Goal: Task Accomplishment & Management: Use online tool/utility

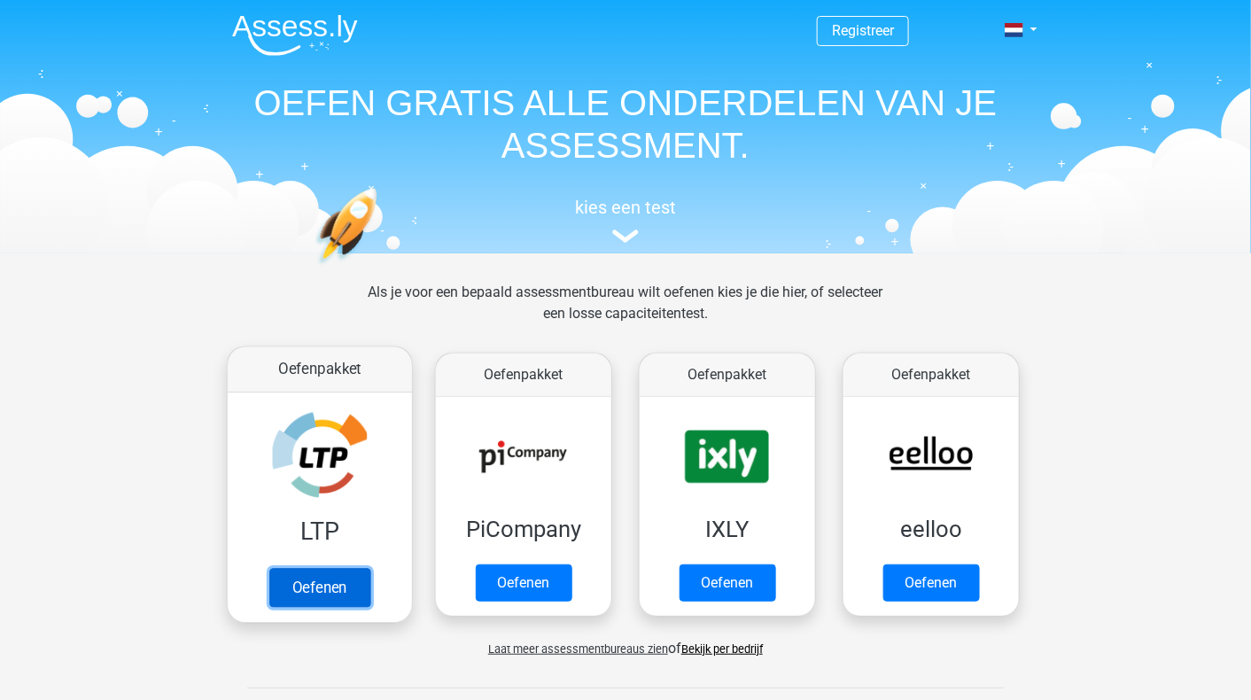
click at [330, 585] on link "Oefenen" at bounding box center [319, 587] width 101 height 39
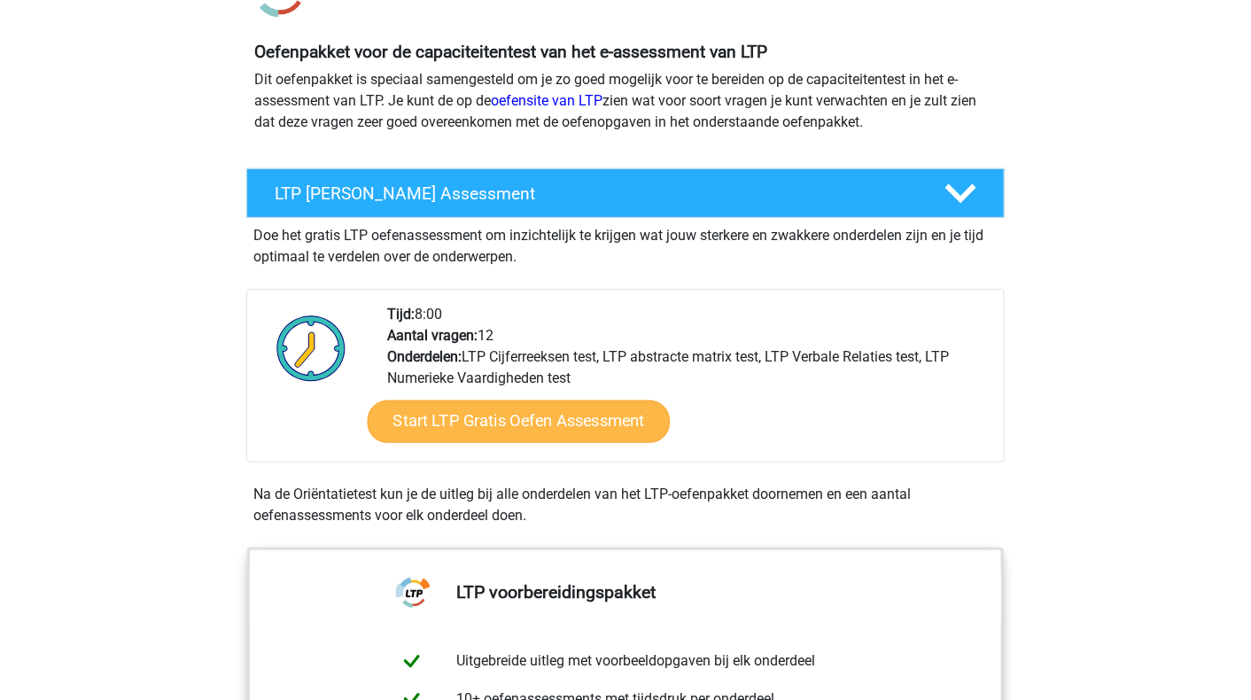
scroll to position [177, 0]
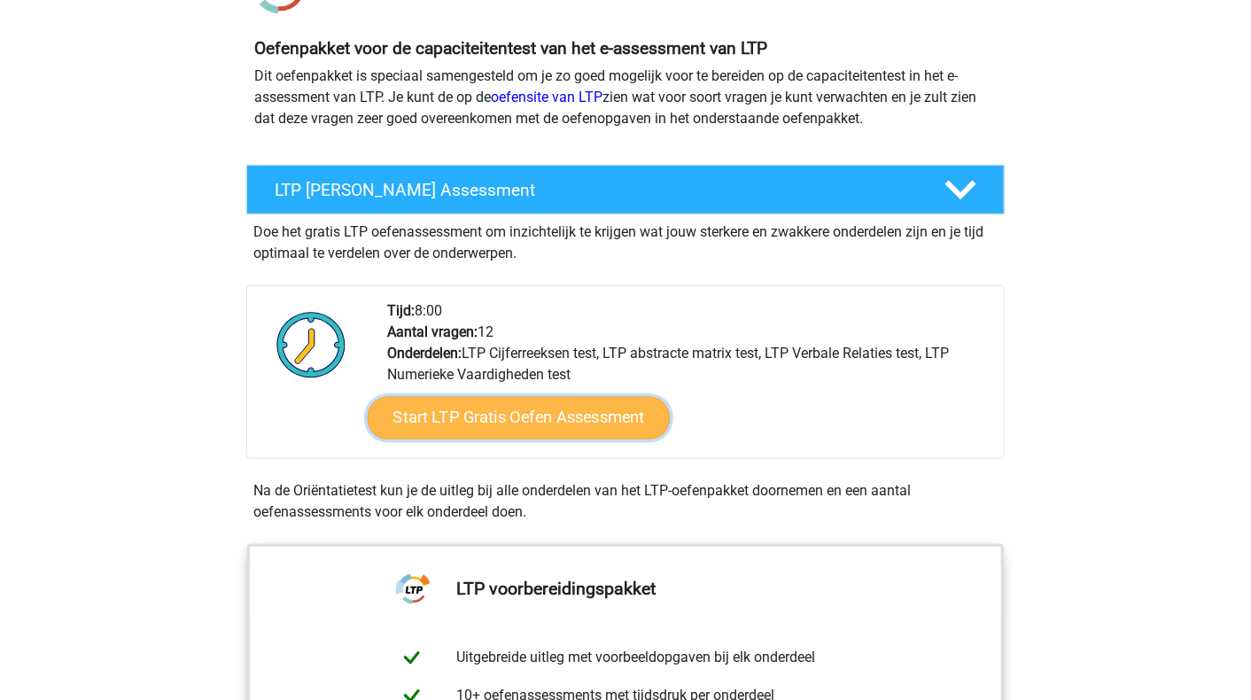
click at [508, 418] on link "Start LTP Gratis Oefen Assessment" at bounding box center [519, 418] width 303 height 43
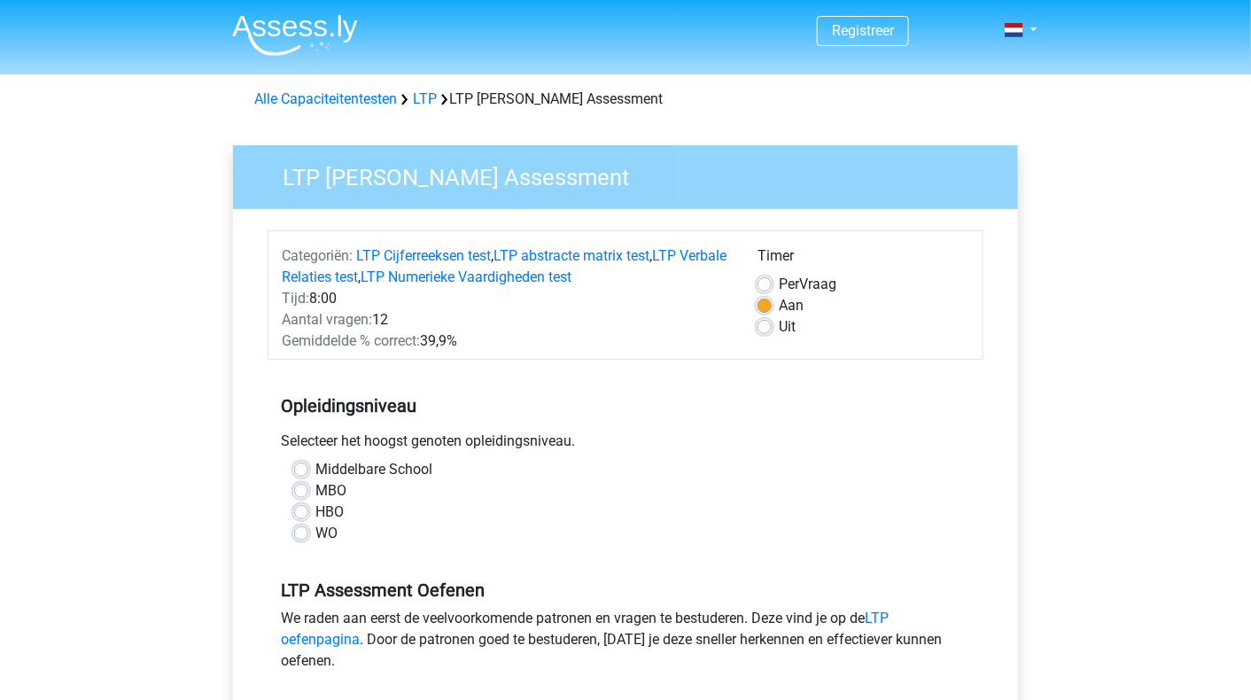
click at [324, 514] on label "HBO" at bounding box center [329, 511] width 28 height 21
click at [308, 514] on input "HBO" at bounding box center [301, 510] width 14 height 18
radio input "true"
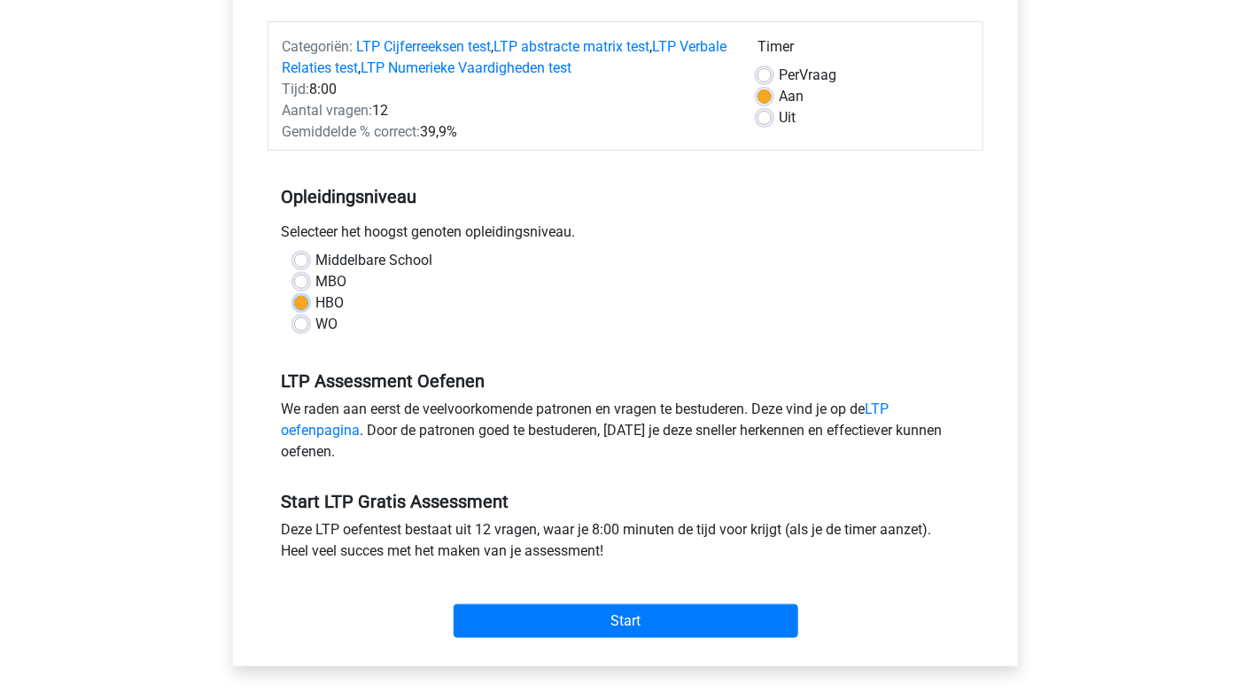
scroll to position [266, 0]
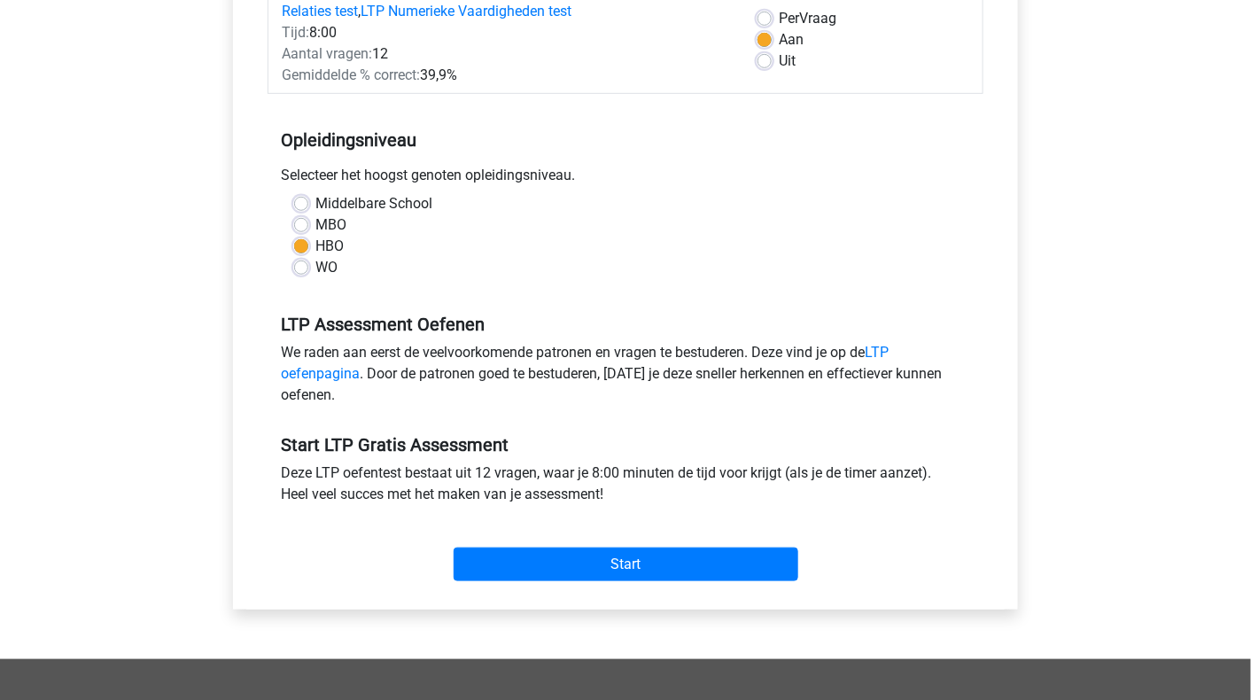
click at [665, 584] on div "Start" at bounding box center [625, 550] width 716 height 76
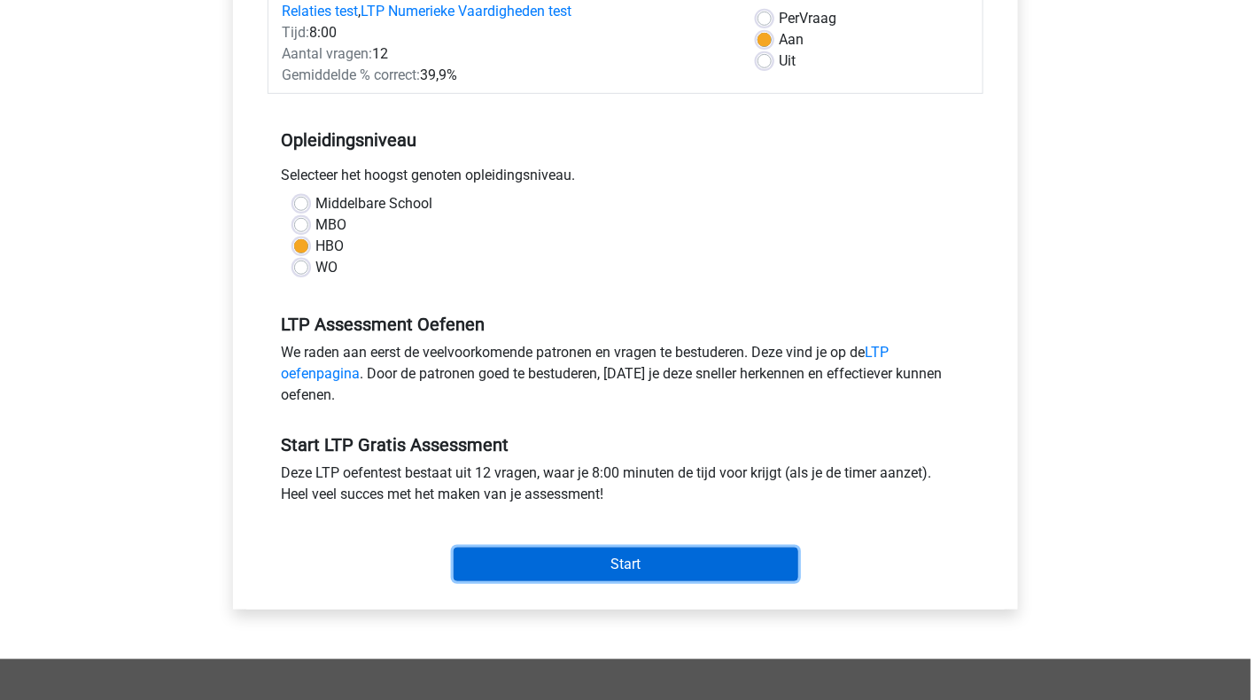
click at [661, 566] on input "Start" at bounding box center [625, 564] width 345 height 34
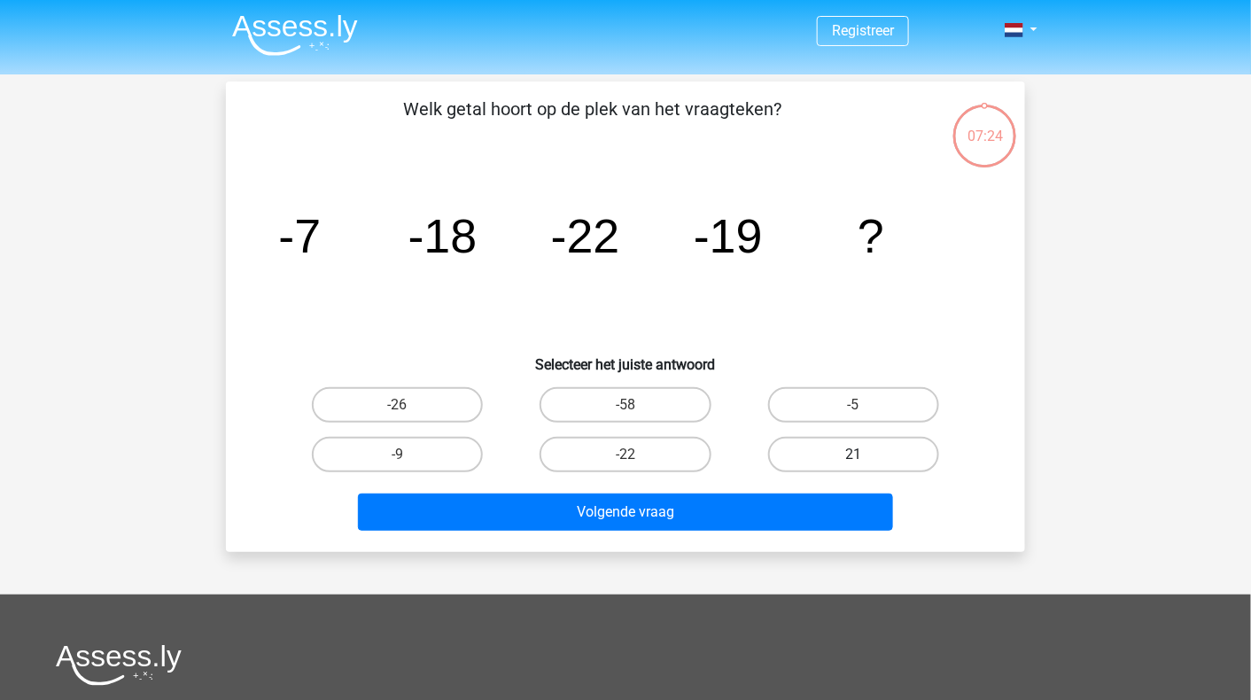
click at [876, 453] on label "21" at bounding box center [853, 454] width 171 height 35
click at [864, 454] on input "21" at bounding box center [859, 460] width 12 height 12
radio input "true"
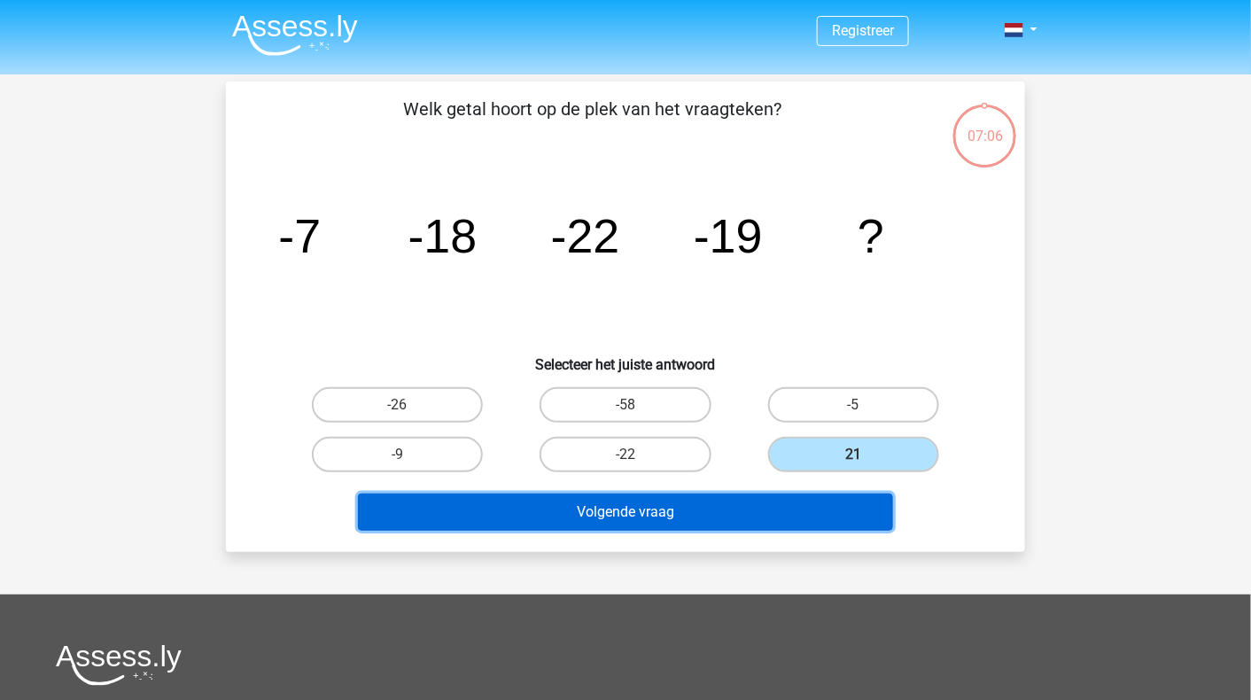
click at [748, 506] on button "Volgende vraag" at bounding box center [626, 511] width 536 height 37
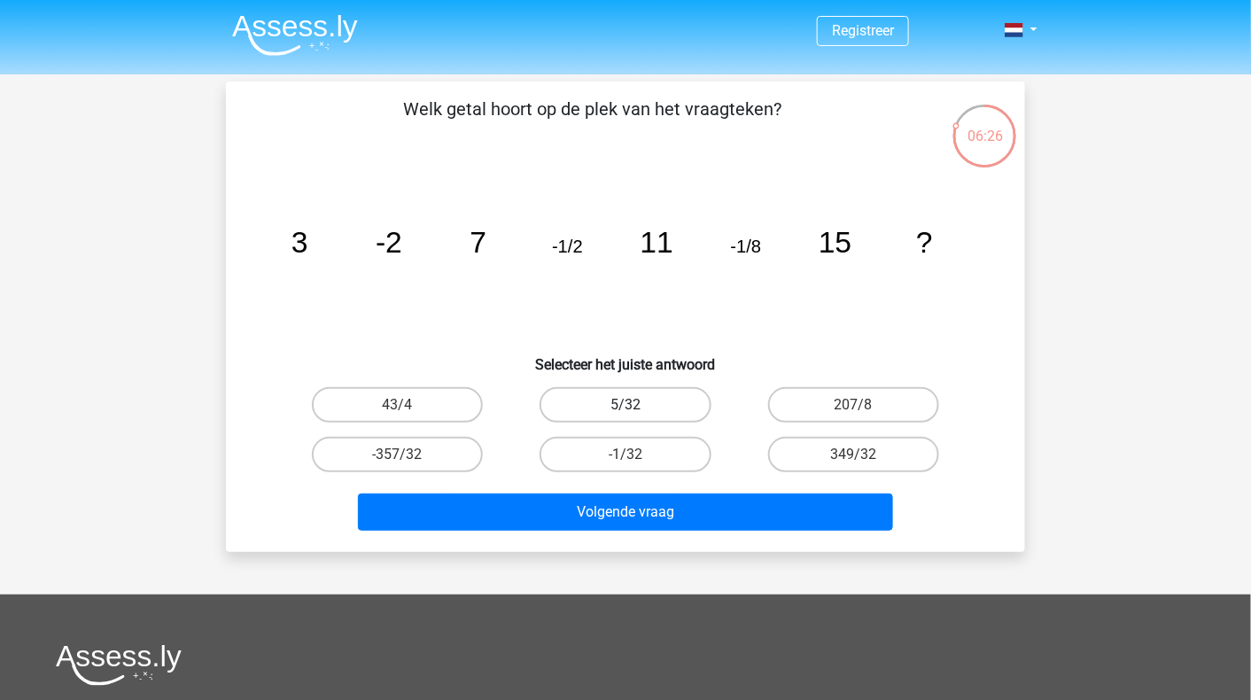
click at [624, 398] on label "5/32" at bounding box center [624, 404] width 171 height 35
click at [625, 405] on input "5/32" at bounding box center [631, 411] width 12 height 12
radio input "true"
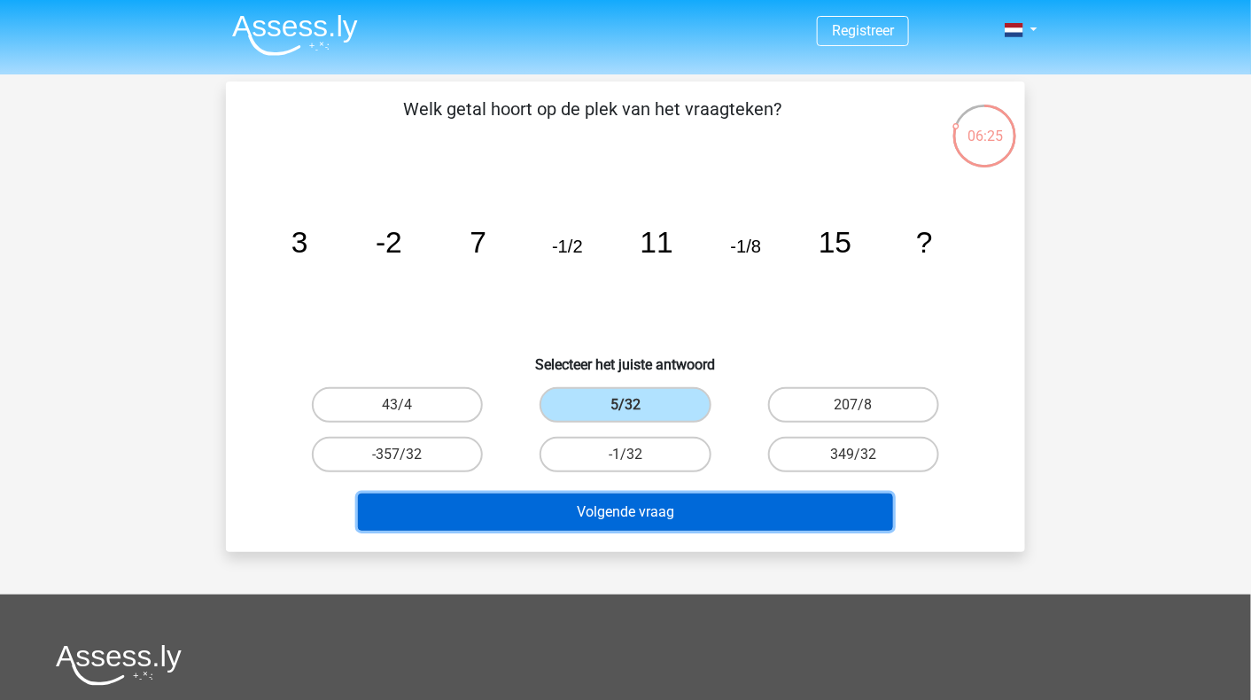
click at [680, 507] on button "Volgende vraag" at bounding box center [626, 511] width 536 height 37
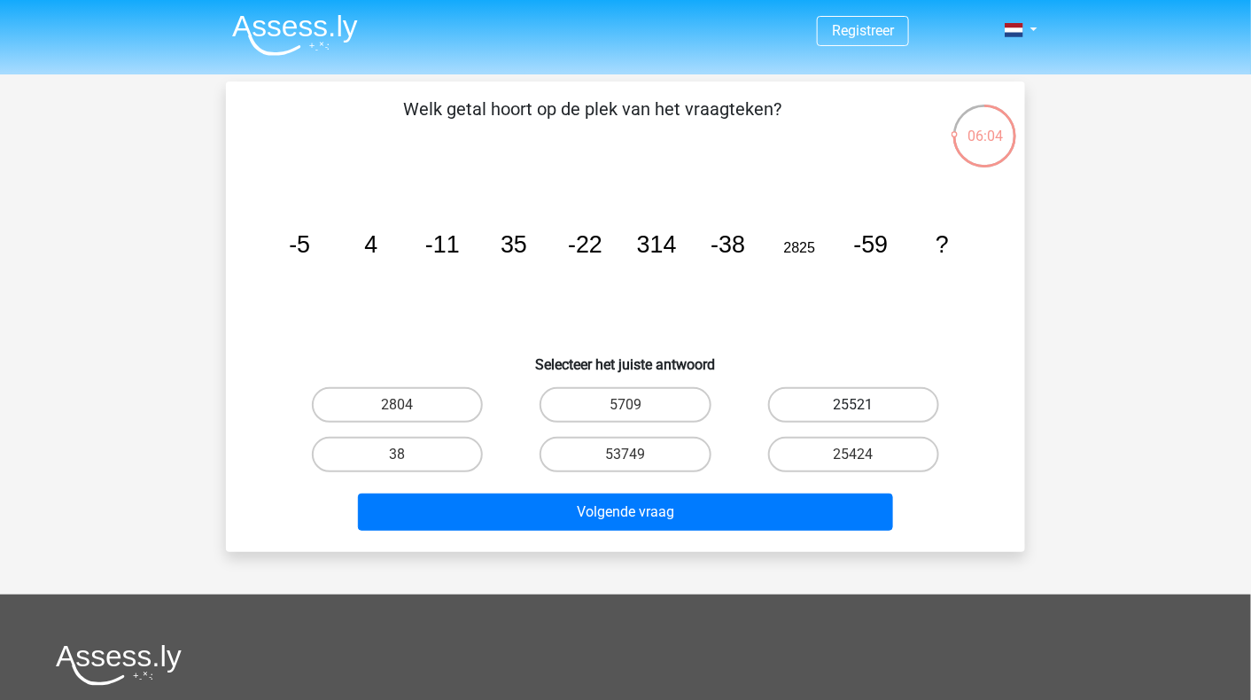
click at [887, 409] on label "25521" at bounding box center [853, 404] width 171 height 35
click at [864, 409] on input "25521" at bounding box center [859, 411] width 12 height 12
radio input "true"
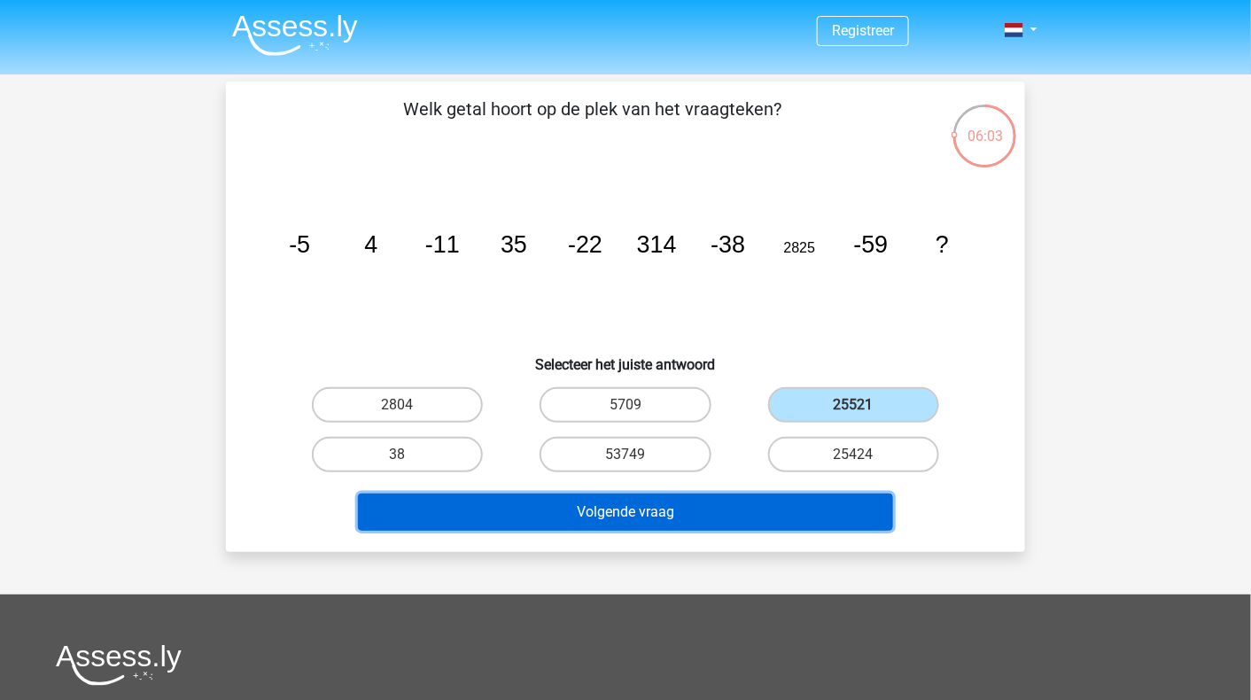
click at [610, 508] on button "Volgende vraag" at bounding box center [626, 511] width 536 height 37
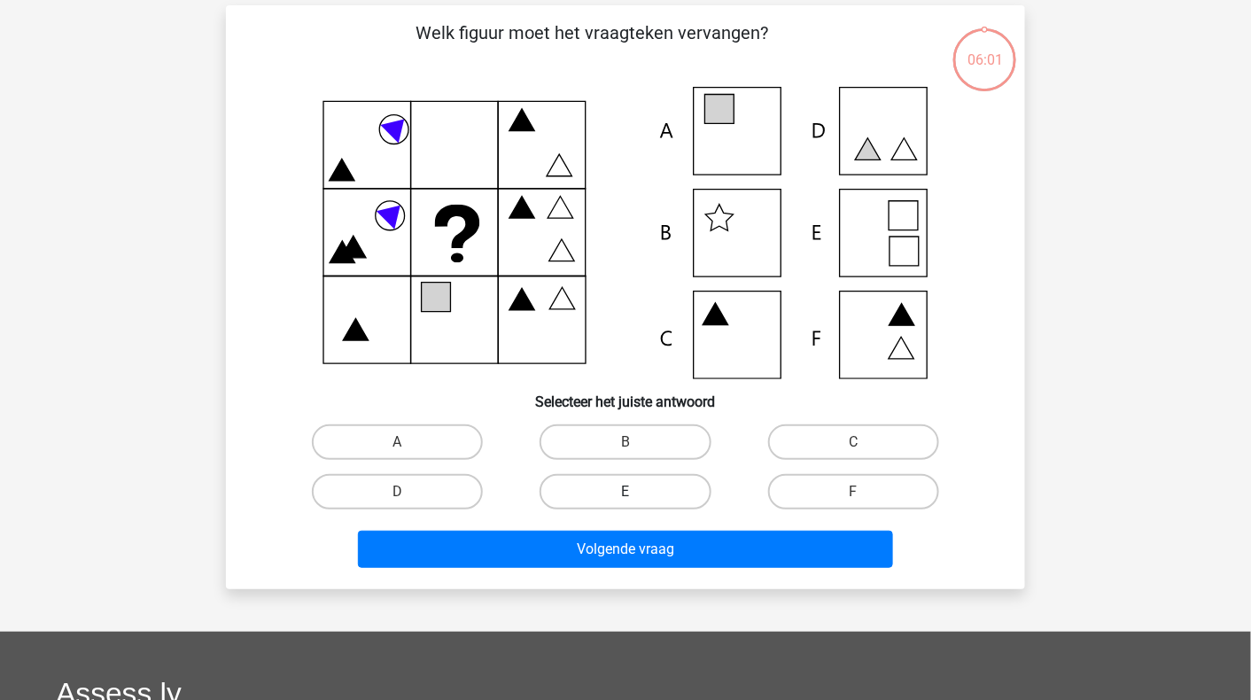
scroll to position [81, 0]
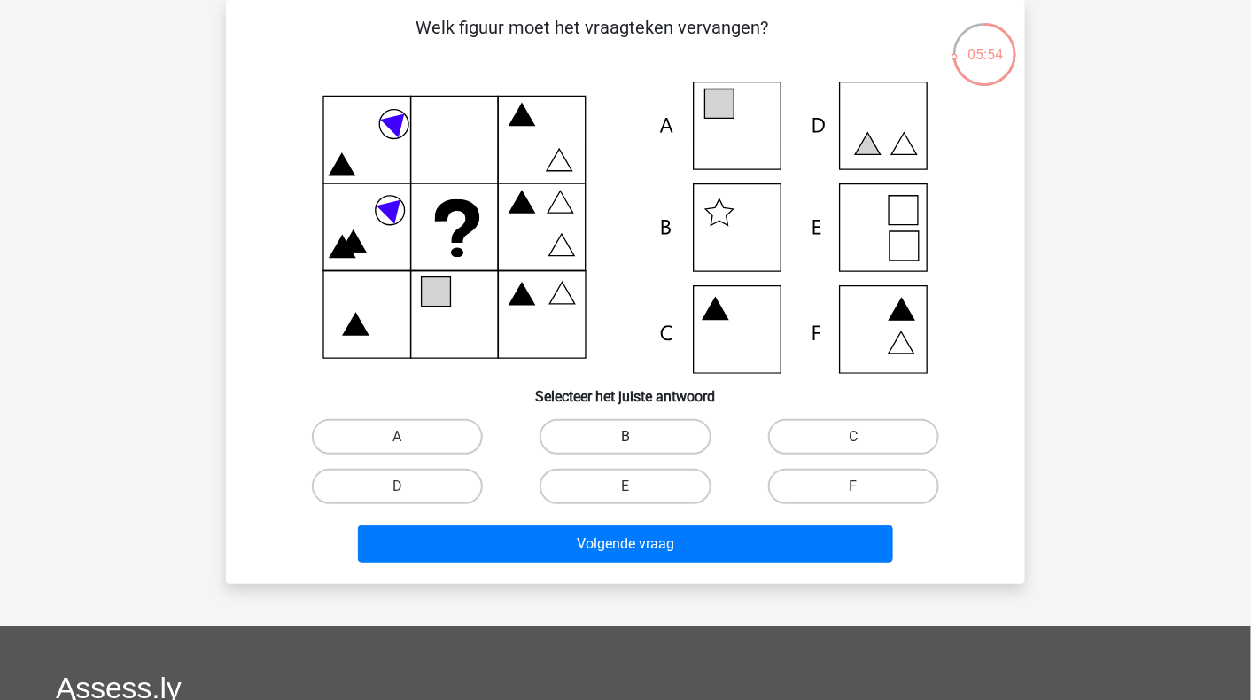
click at [645, 447] on label "B" at bounding box center [624, 436] width 171 height 35
click at [637, 447] on input "B" at bounding box center [631, 443] width 12 height 12
radio input "true"
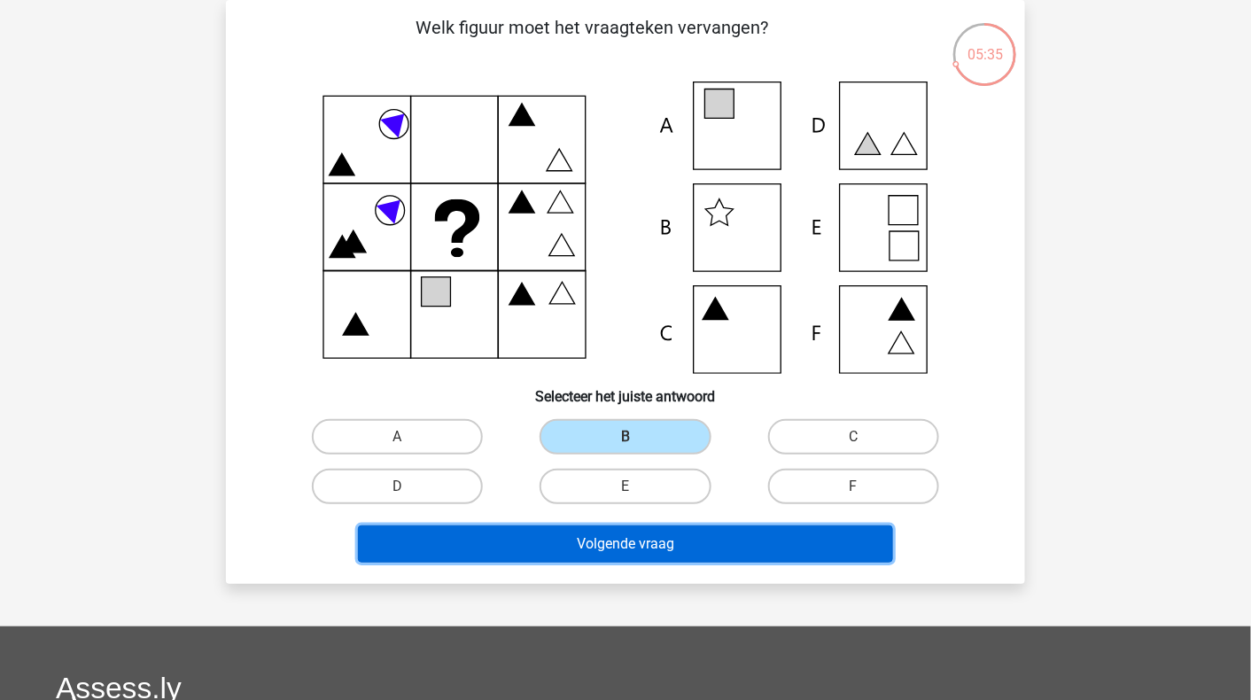
click at [641, 539] on button "Volgende vraag" at bounding box center [626, 543] width 536 height 37
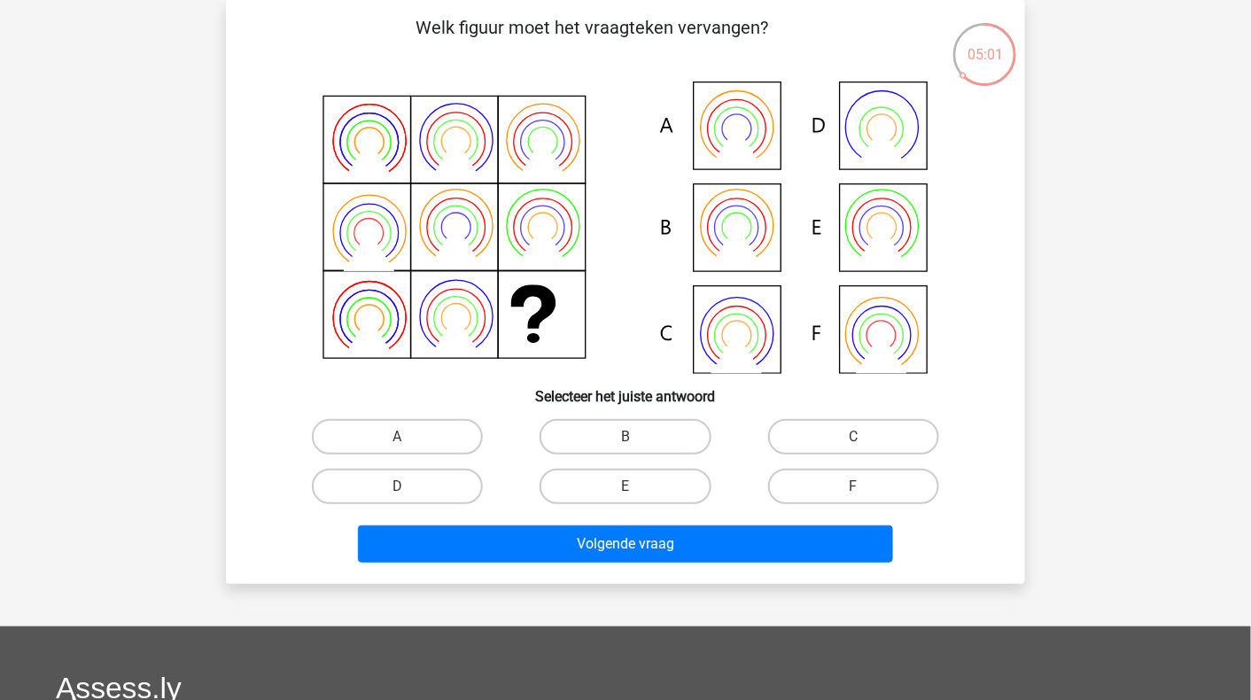
click at [760, 323] on icon at bounding box center [625, 227] width 714 height 292
click at [858, 436] on label "C" at bounding box center [853, 436] width 171 height 35
click at [858, 437] on input "C" at bounding box center [859, 443] width 12 height 12
radio input "true"
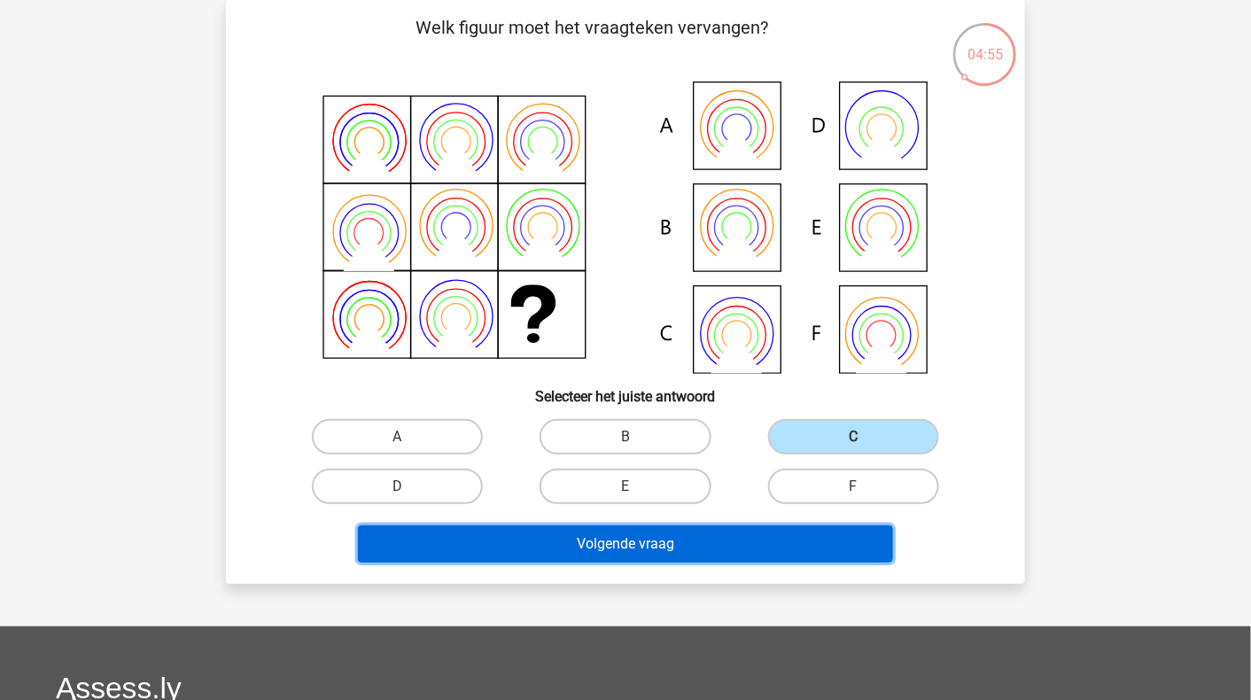
click at [638, 543] on button "Volgende vraag" at bounding box center [626, 543] width 536 height 37
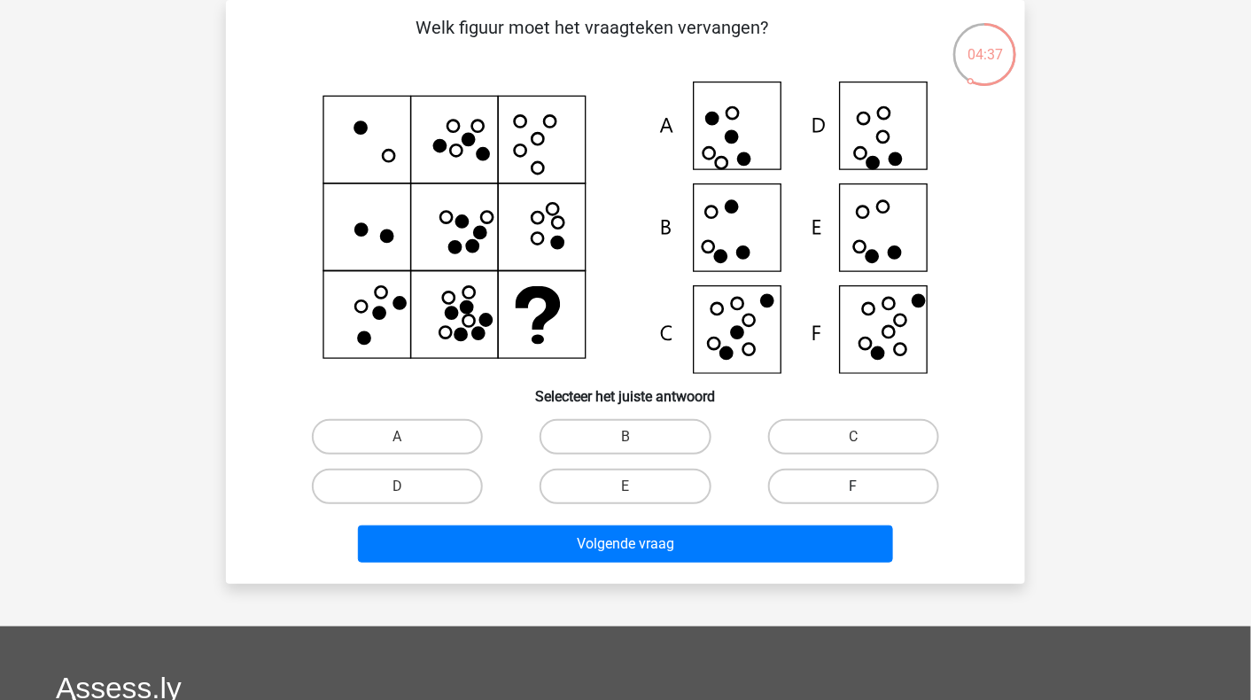
click at [846, 484] on label "F" at bounding box center [853, 486] width 171 height 35
click at [853, 486] on input "F" at bounding box center [859, 492] width 12 height 12
radio input "true"
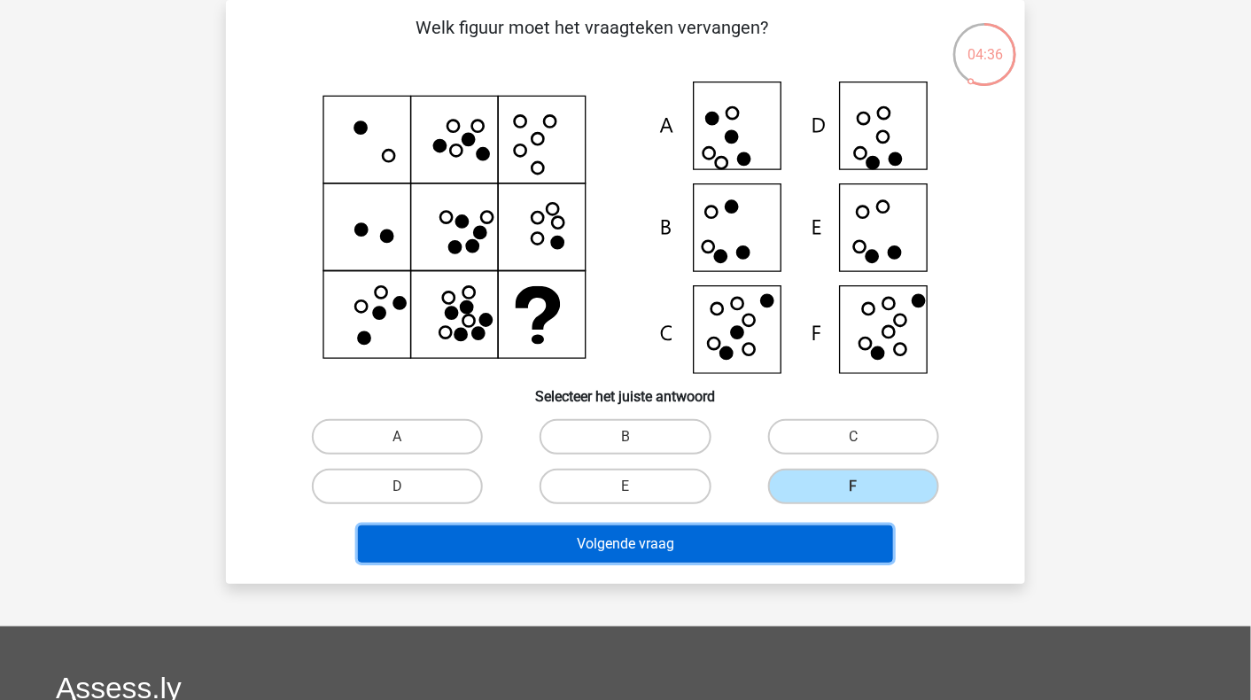
click at [712, 531] on button "Volgende vraag" at bounding box center [626, 543] width 536 height 37
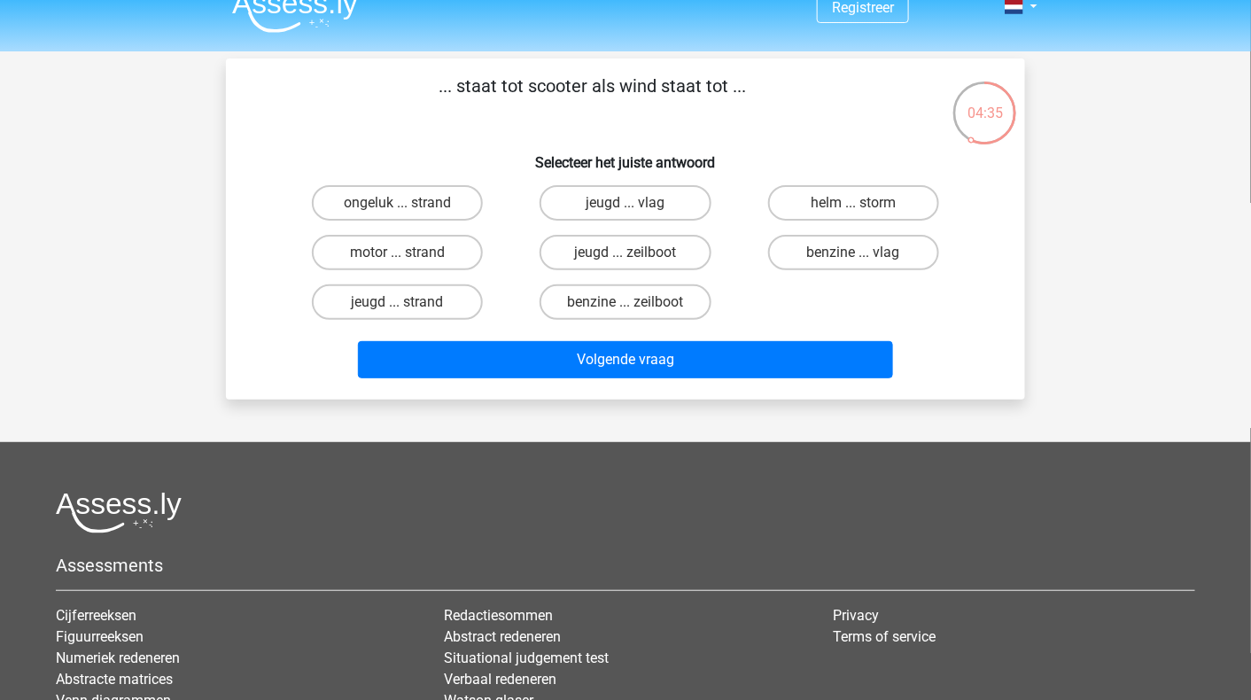
scroll to position [0, 0]
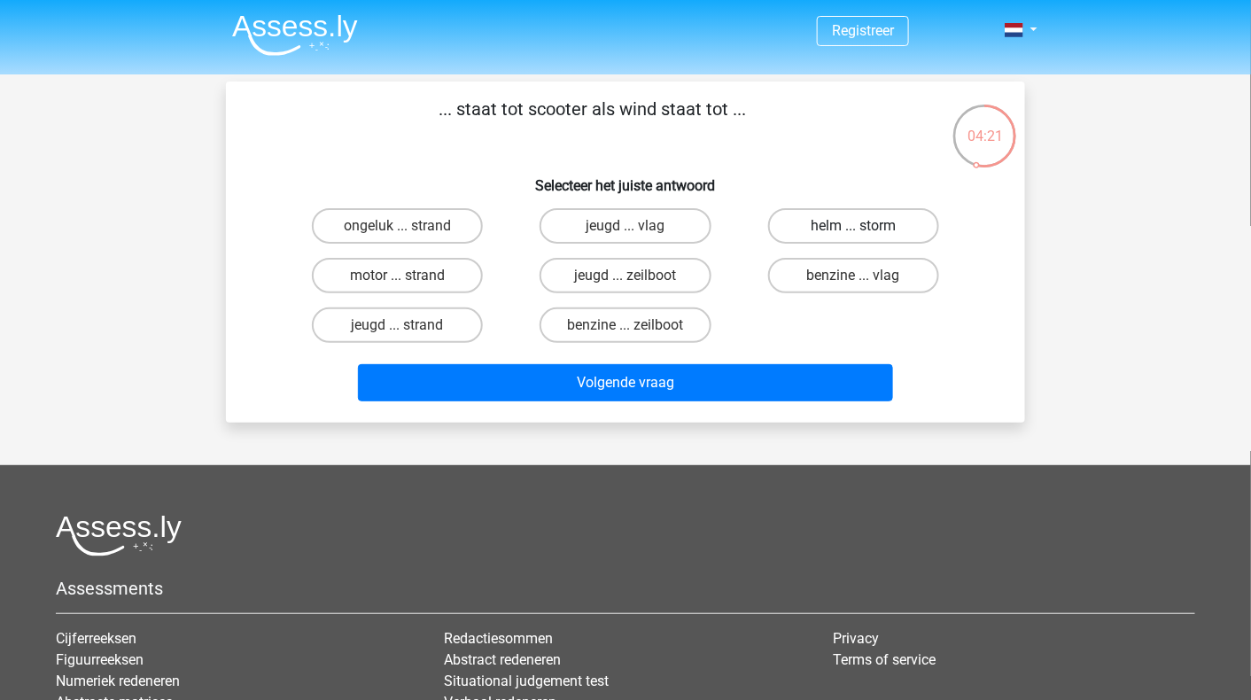
click at [873, 226] on label "helm ... storm" at bounding box center [853, 225] width 171 height 35
click at [864, 226] on input "helm ... storm" at bounding box center [859, 232] width 12 height 12
radio input "true"
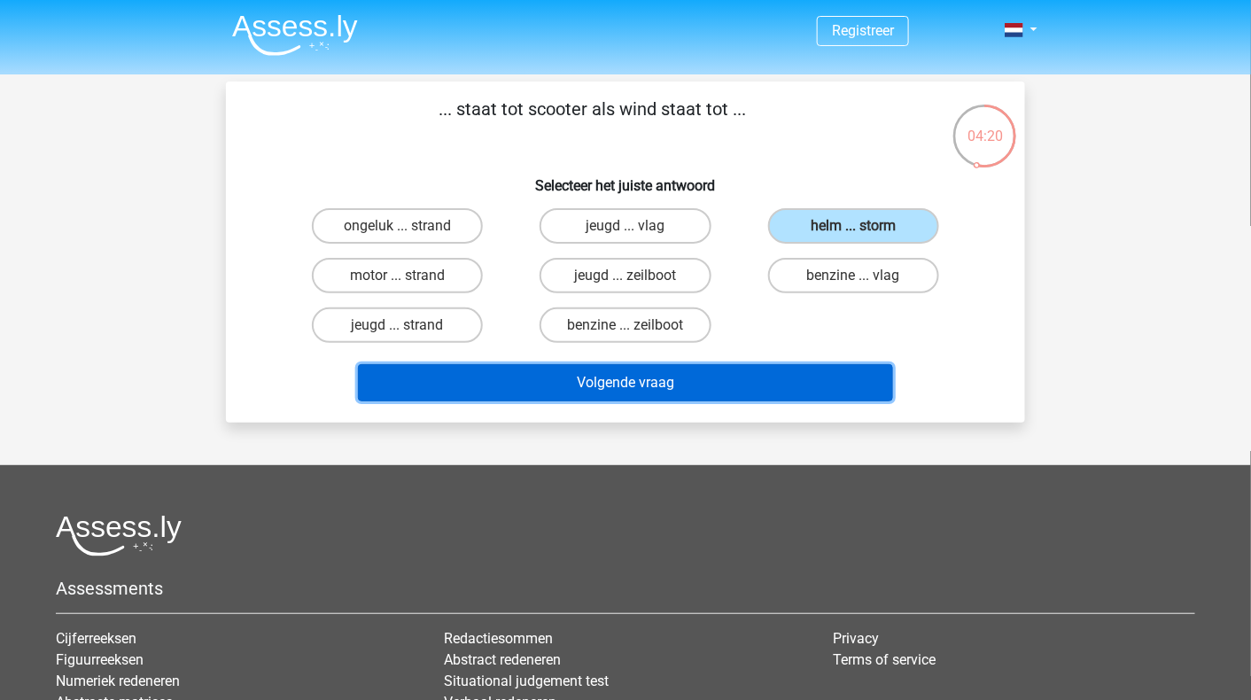
click at [723, 386] on button "Volgende vraag" at bounding box center [626, 382] width 536 height 37
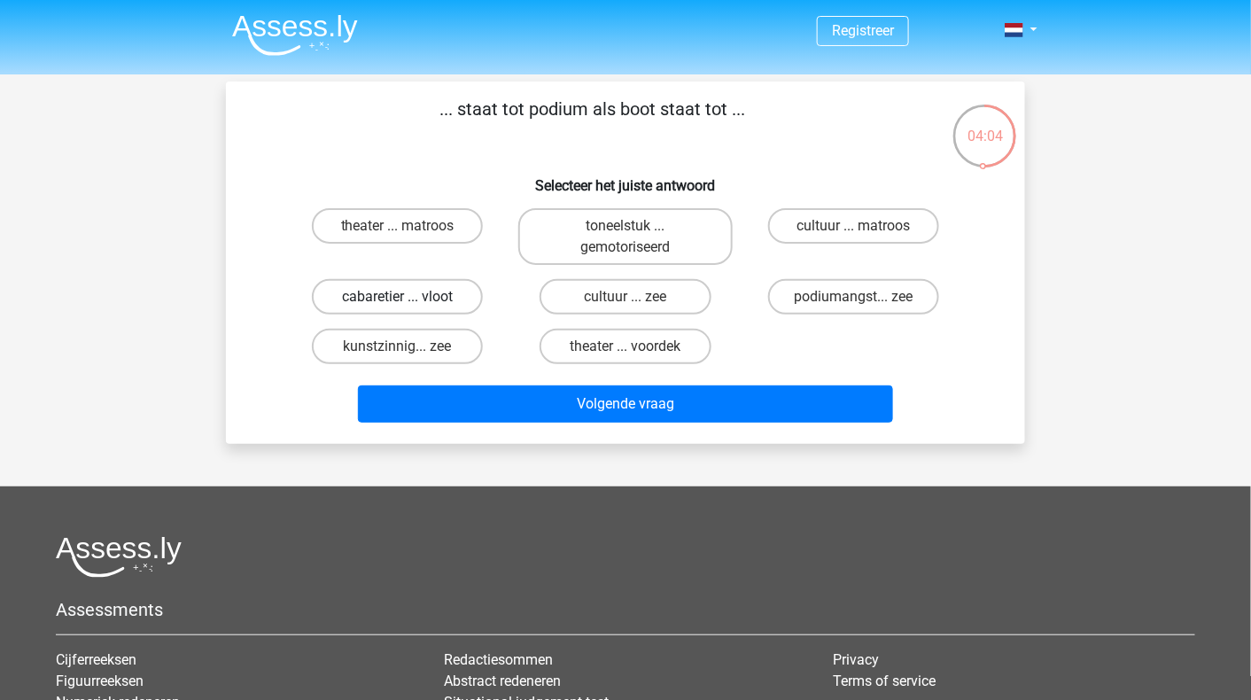
drag, startPoint x: 401, startPoint y: 293, endPoint x: 407, endPoint y: 283, distance: 12.3
click at [406, 283] on label "cabaretier ... vloot" at bounding box center [397, 296] width 171 height 35
click at [406, 297] on input "cabaretier ... vloot" at bounding box center [404, 303] width 12 height 12
radio input "true"
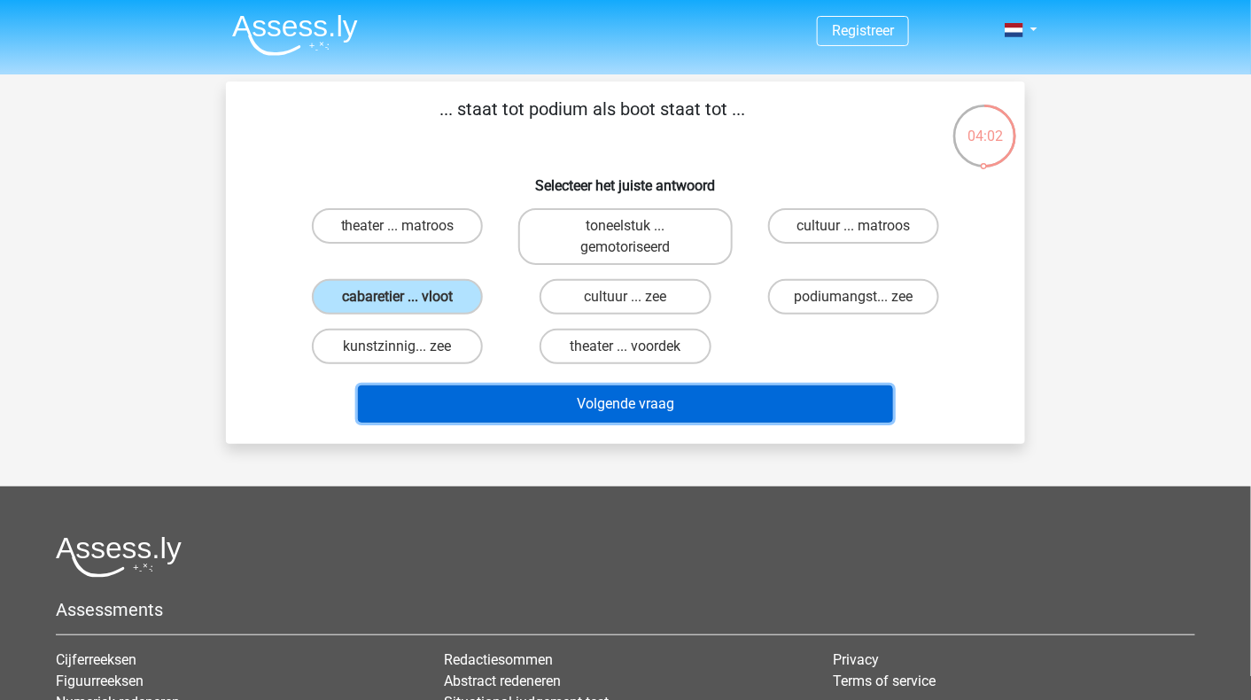
click at [636, 416] on button "Volgende vraag" at bounding box center [626, 403] width 536 height 37
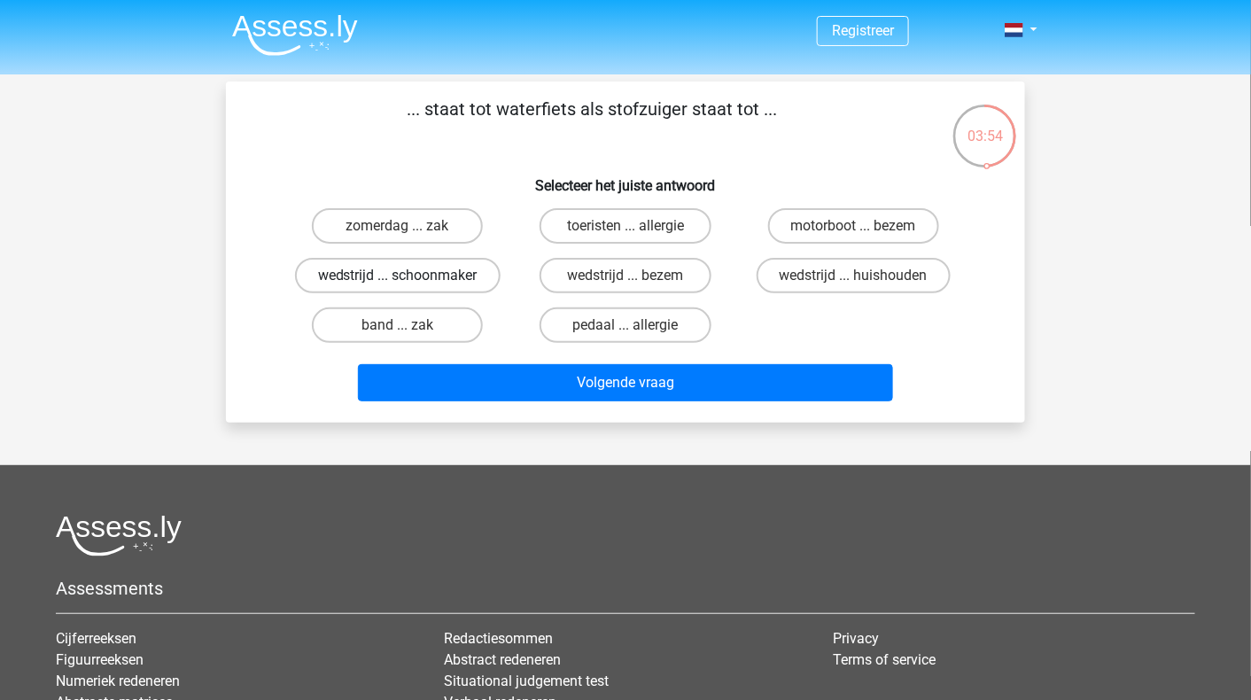
click at [434, 279] on label "wedstrijd ... schoonmaker" at bounding box center [397, 275] width 205 height 35
click at [409, 279] on input "wedstrijd ... schoonmaker" at bounding box center [404, 281] width 12 height 12
radio input "true"
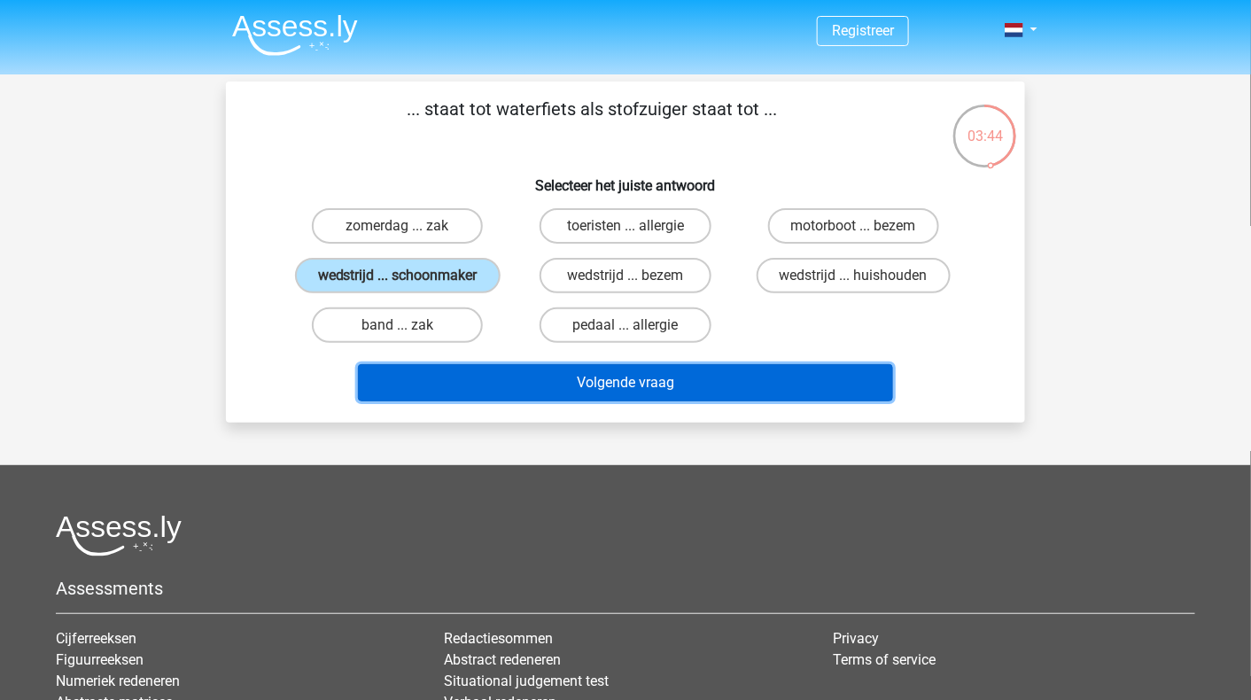
click at [691, 376] on button "Volgende vraag" at bounding box center [626, 382] width 536 height 37
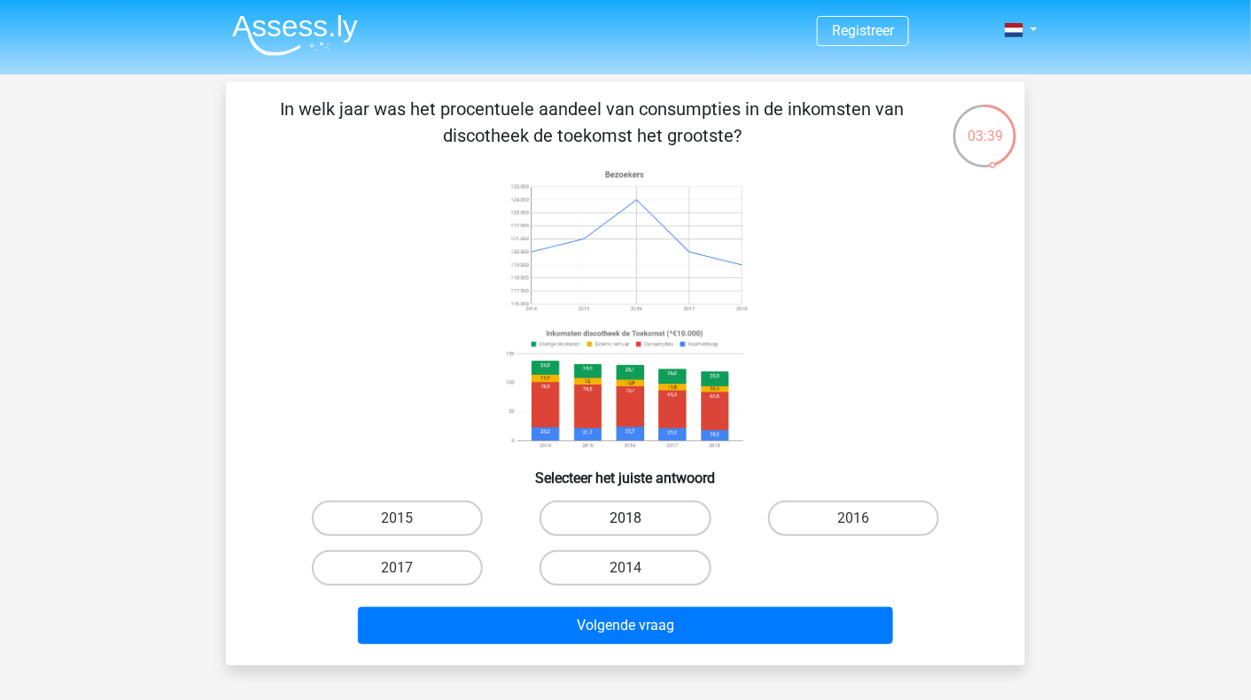
click at [670, 508] on label "2018" at bounding box center [624, 517] width 171 height 35
click at [637, 518] on input "2018" at bounding box center [631, 524] width 12 height 12
radio input "true"
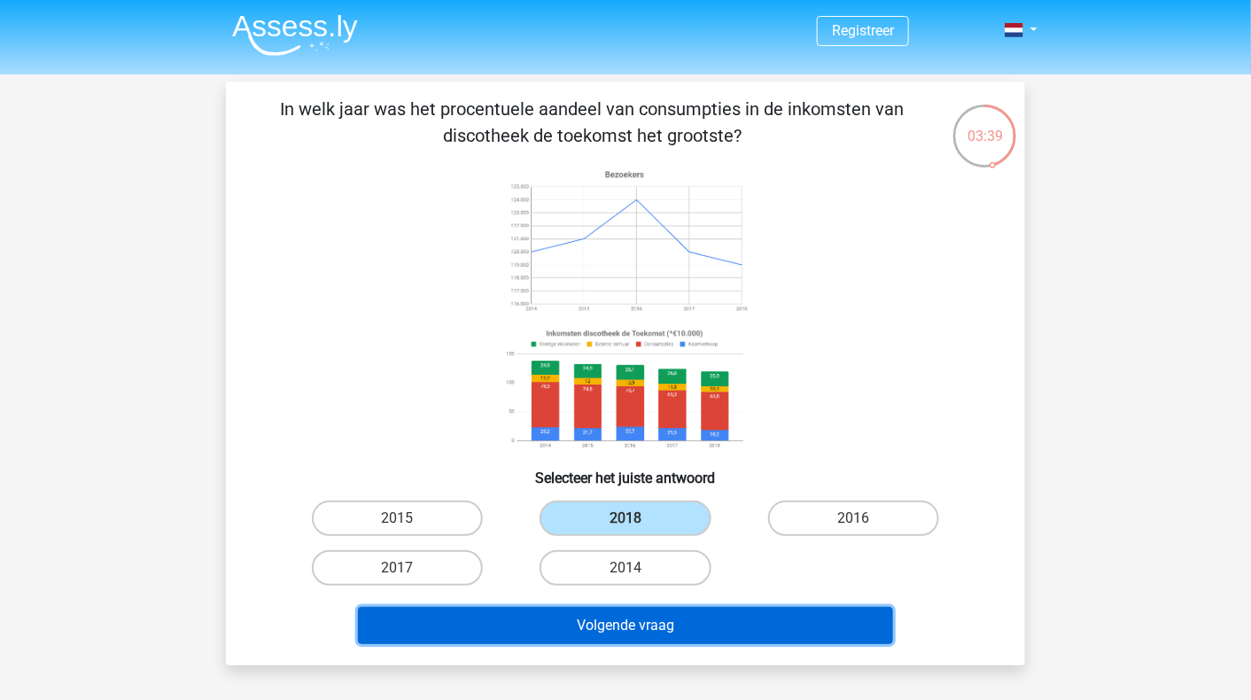
click at [670, 609] on button "Volgende vraag" at bounding box center [626, 625] width 536 height 37
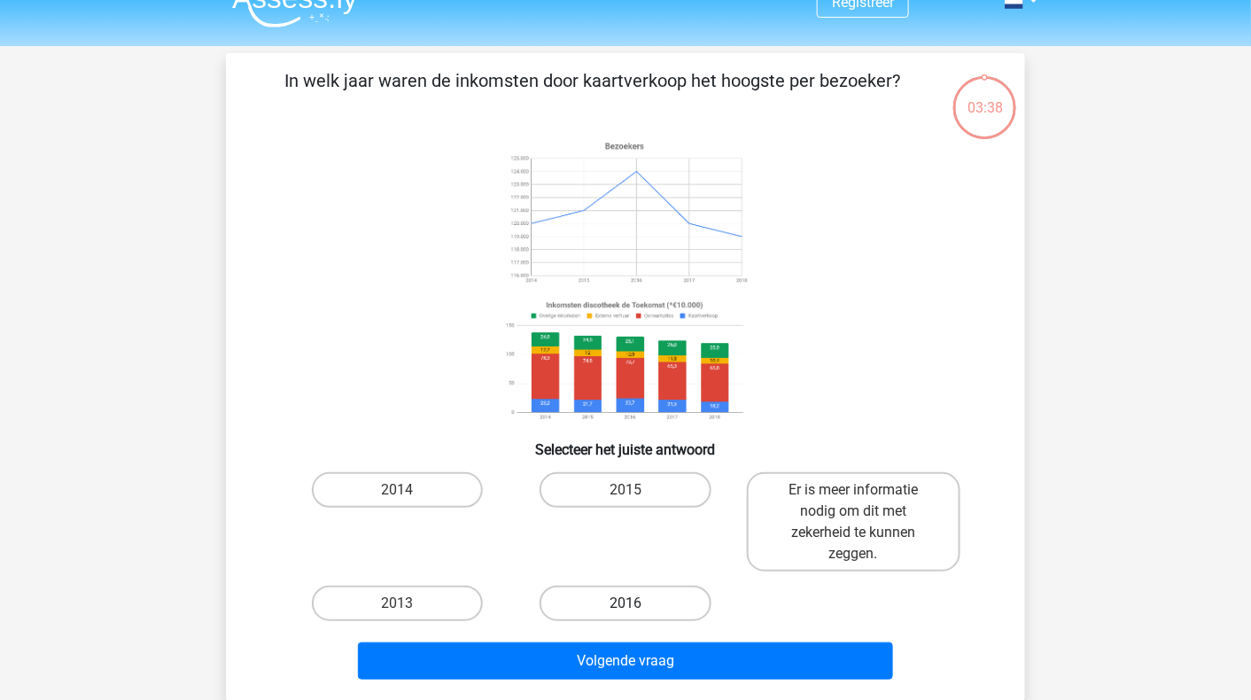
scroll to position [81, 0]
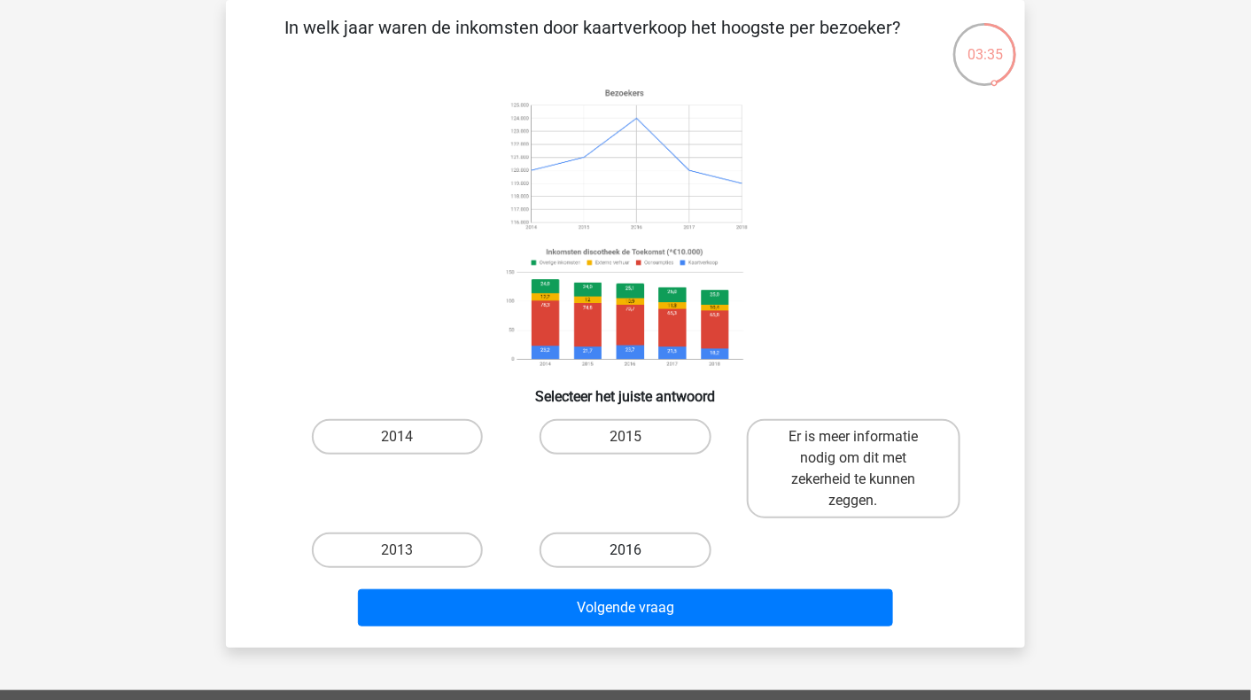
click at [634, 548] on label "2016" at bounding box center [624, 549] width 171 height 35
click at [634, 550] on input "2016" at bounding box center [631, 556] width 12 height 12
radio input "true"
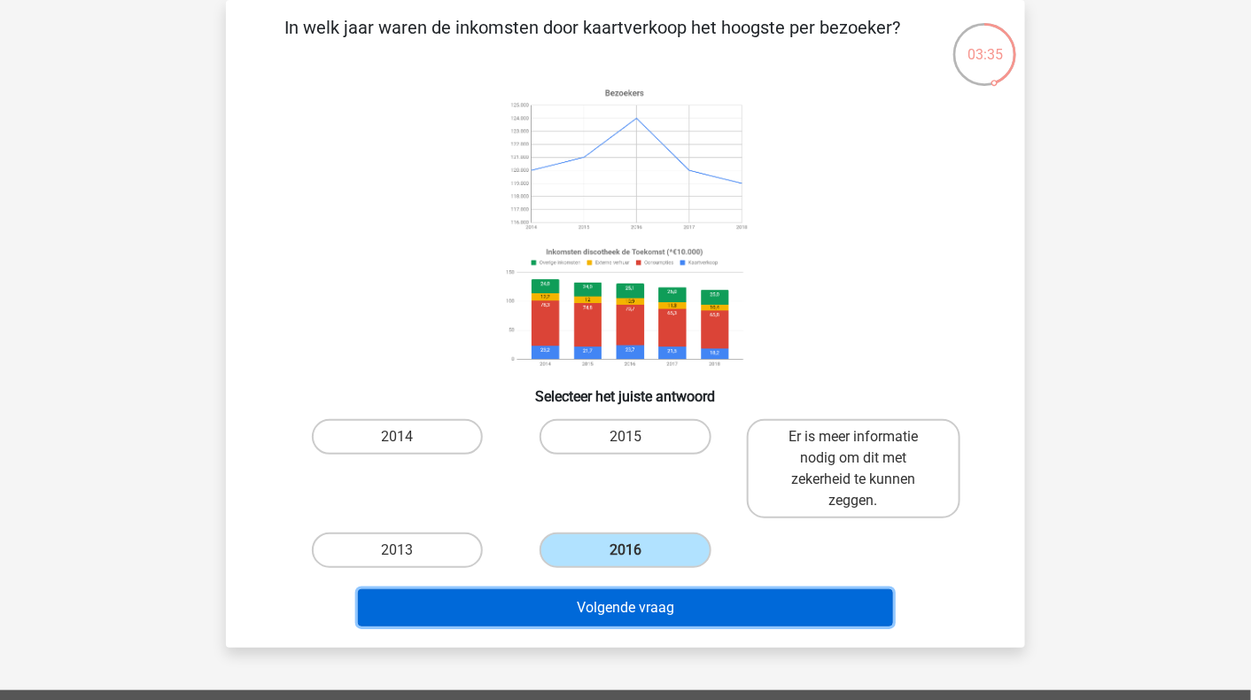
click at [695, 619] on button "Volgende vraag" at bounding box center [626, 607] width 536 height 37
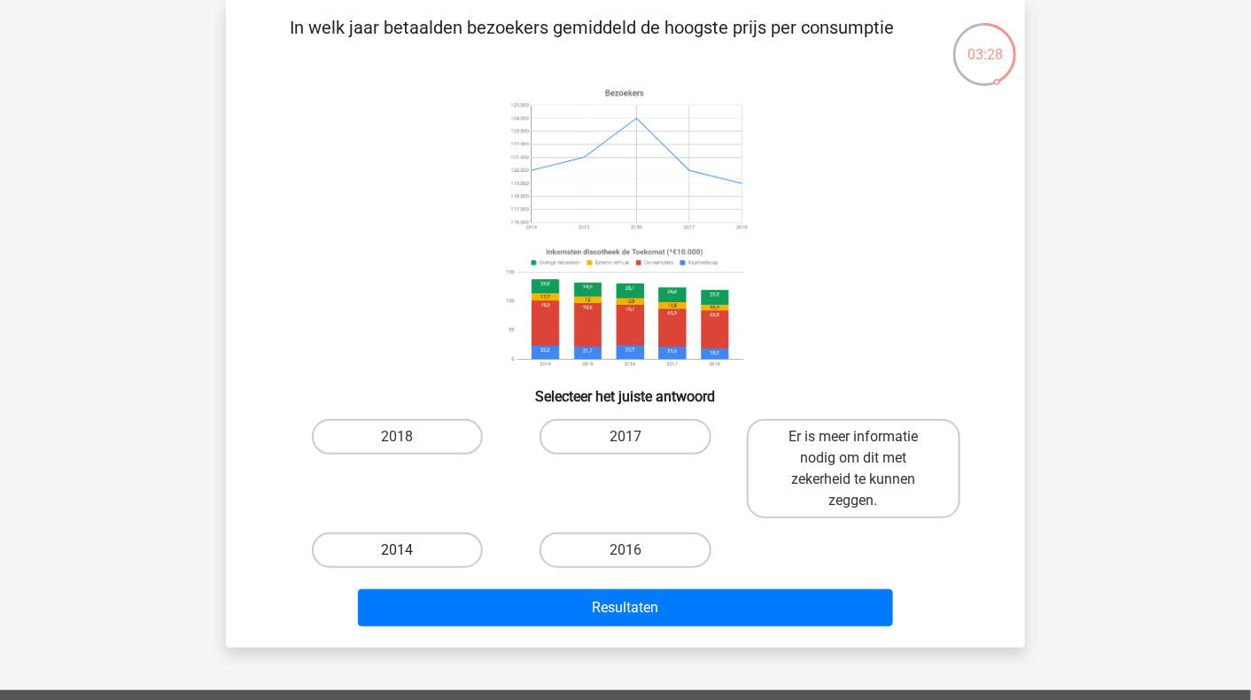
click at [430, 541] on label "2014" at bounding box center [397, 549] width 171 height 35
click at [409, 550] on input "2014" at bounding box center [404, 556] width 12 height 12
radio input "true"
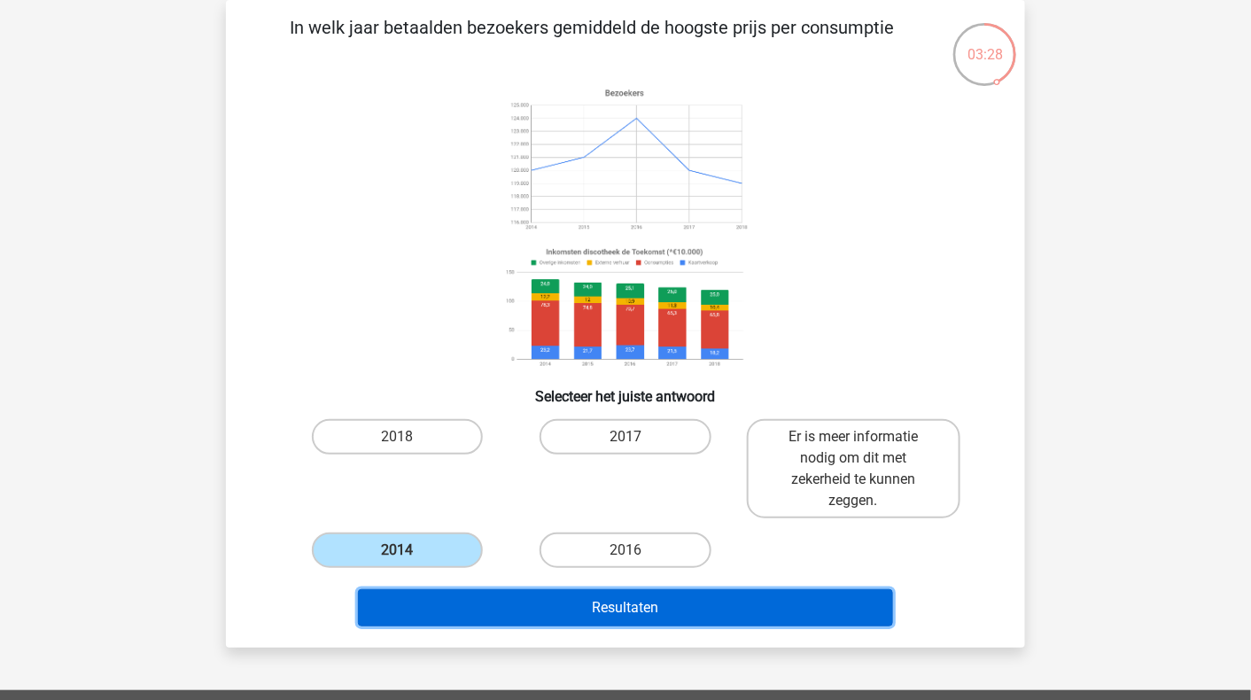
click at [585, 616] on button "Resultaten" at bounding box center [626, 607] width 536 height 37
